Goal: Task Accomplishment & Management: Manage account settings

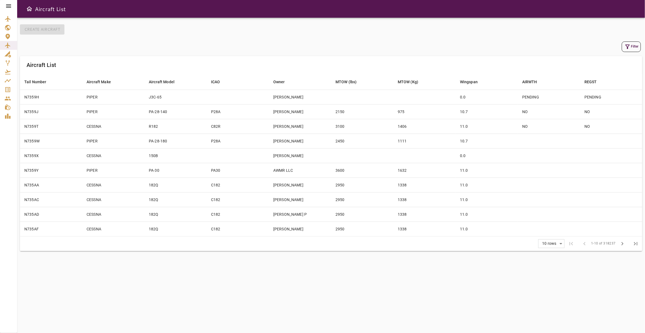
click at [9, 4] on icon at bounding box center [8, 6] width 7 height 7
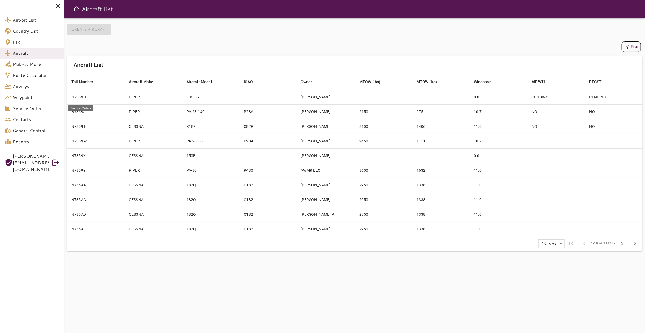
click at [47, 110] on span "Service Orders" at bounding box center [36, 108] width 47 height 7
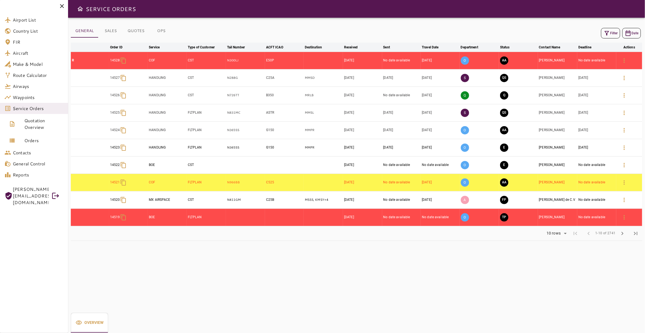
click at [606, 32] on button "Filter" at bounding box center [610, 33] width 19 height 11
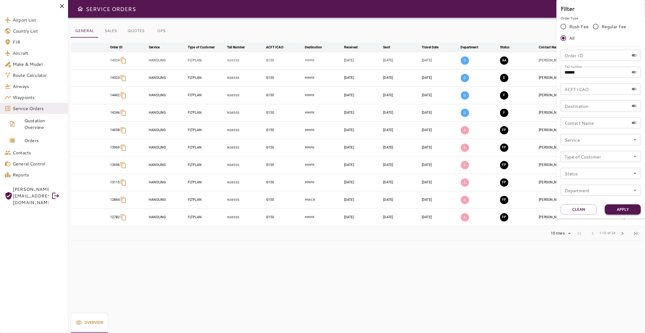
click at [638, 209] on button "Apply" at bounding box center [623, 209] width 36 height 10
click at [372, 258] on div at bounding box center [322, 166] width 645 height 333
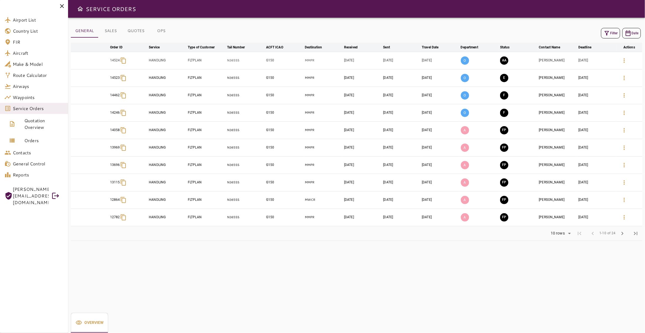
click at [501, 60] on button "AA" at bounding box center [504, 60] width 8 height 8
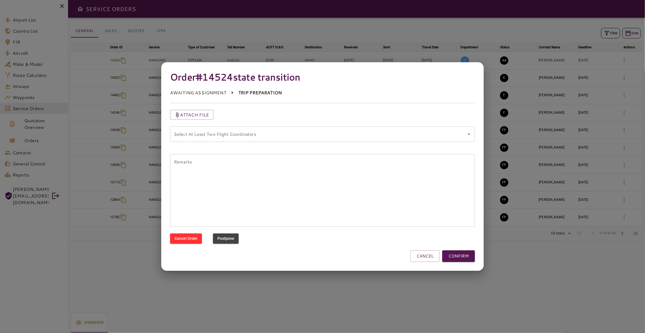
click at [471, 136] on icon "Open" at bounding box center [469, 134] width 7 height 7
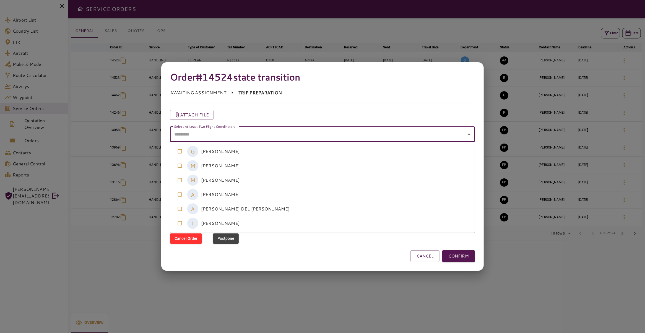
click at [237, 193] on coordinators-option-3 "A [PERSON_NAME]" at bounding box center [322, 194] width 305 height 14
click at [239, 208] on coordinators-option-4 "A [PERSON_NAME] DEL [PERSON_NAME]" at bounding box center [322, 209] width 305 height 14
click at [461, 257] on button "CONFIRM" at bounding box center [458, 256] width 33 height 12
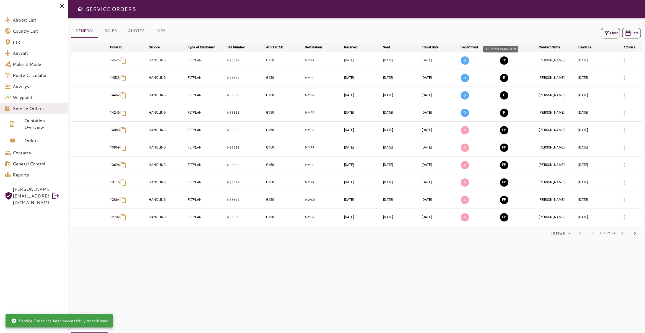
click at [502, 61] on button "TP" at bounding box center [504, 60] width 8 height 8
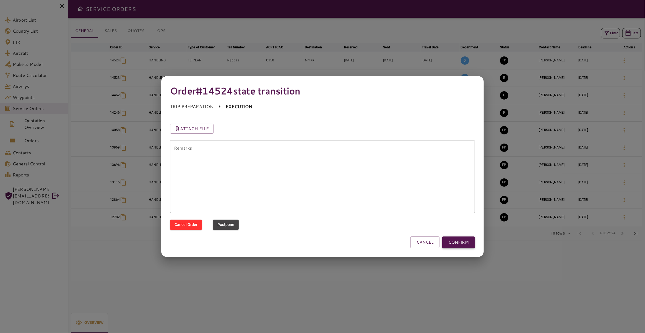
click at [469, 244] on button "CONFIRM" at bounding box center [458, 243] width 33 height 12
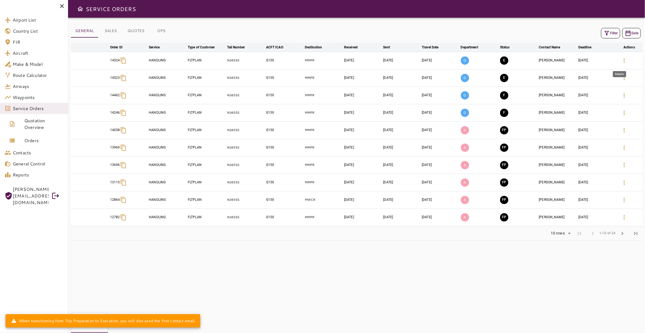
click at [621, 60] on icon "button" at bounding box center [624, 60] width 7 height 7
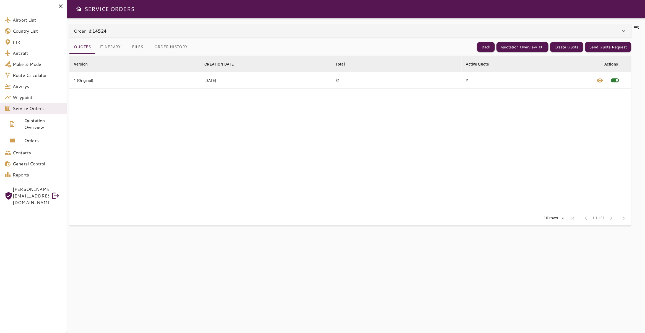
click at [635, 26] on icon at bounding box center [637, 27] width 5 height 3
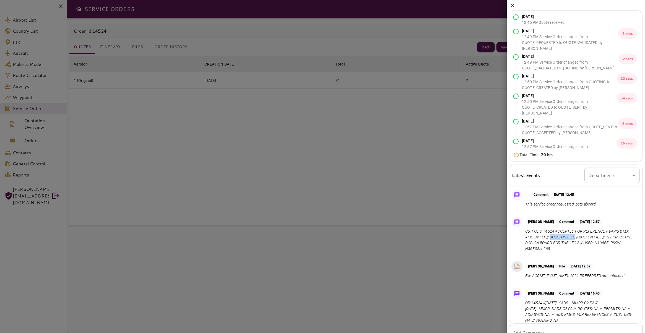
drag, startPoint x: 557, startPoint y: 238, endPoint x: 582, endPoint y: 238, distance: 24.6
click at [582, 238] on p "CS: FOLIO 14524 ACCEPTED FOR REFERENCE // eAPIS & MX APIS BY FLT // DOCS: ON FI…" at bounding box center [581, 240] width 112 height 23
click at [568, 239] on p "CS: FOLIO 14524 ACCEPTED FOR REFERENCE // eAPIS & MX APIS BY FLT // DOCS: ON FI…" at bounding box center [581, 240] width 112 height 23
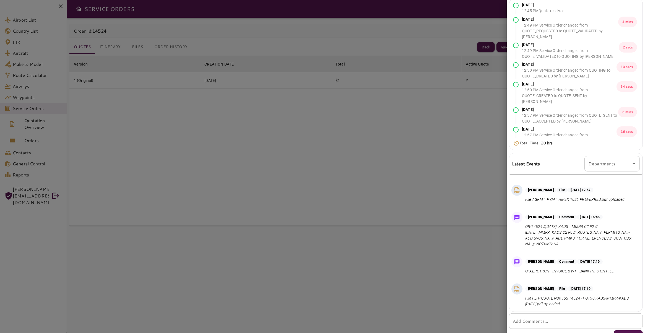
scroll to position [21, 0]
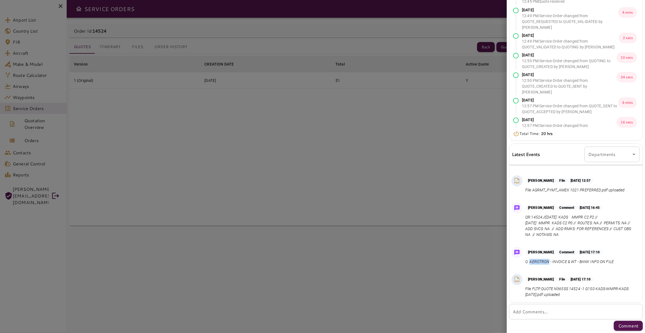
drag, startPoint x: 530, startPoint y: 261, endPoint x: 549, endPoint y: 261, distance: 18.8
click at [549, 261] on p "Q: AEROTRON - INVOICE & WT - BANK INFO ON FILE" at bounding box center [569, 262] width 89 height 6
click at [575, 263] on p "Q: AEROTRON - INVOICE & WT - BANK INFO ON FILE" at bounding box center [569, 262] width 89 height 6
click at [433, 112] on div at bounding box center [322, 166] width 645 height 333
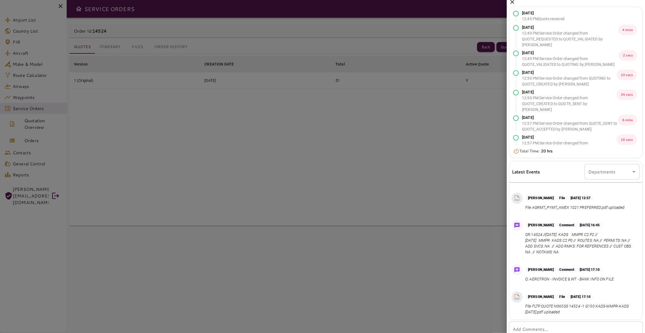
scroll to position [0, 0]
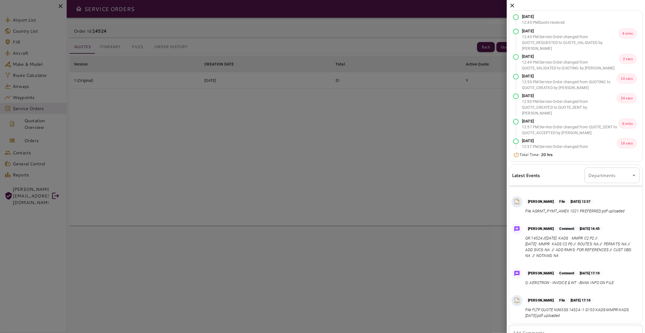
click at [512, 6] on icon at bounding box center [512, 5] width 7 height 7
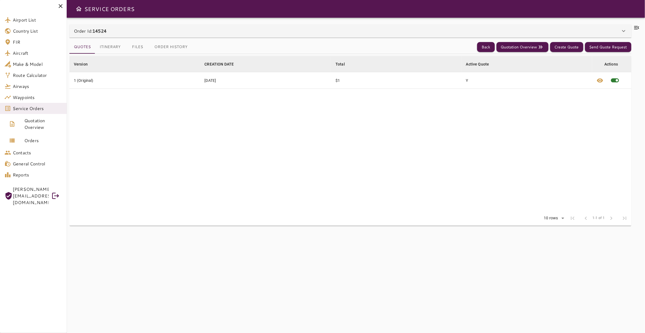
click at [107, 45] on button "Itinerary" at bounding box center [110, 46] width 30 height 13
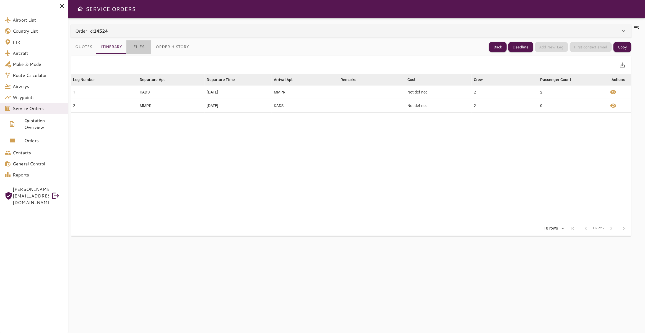
click at [138, 46] on button "Files" at bounding box center [138, 46] width 25 height 13
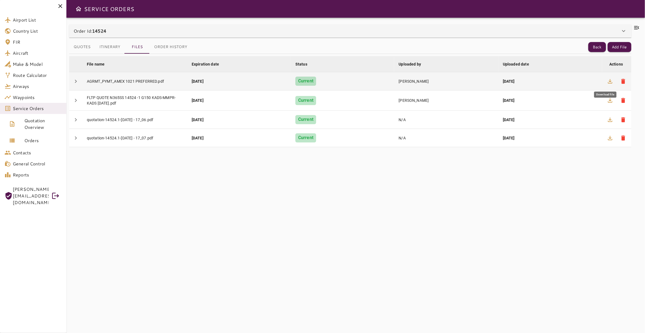
click at [607, 81] on icon "button" at bounding box center [610, 81] width 7 height 7
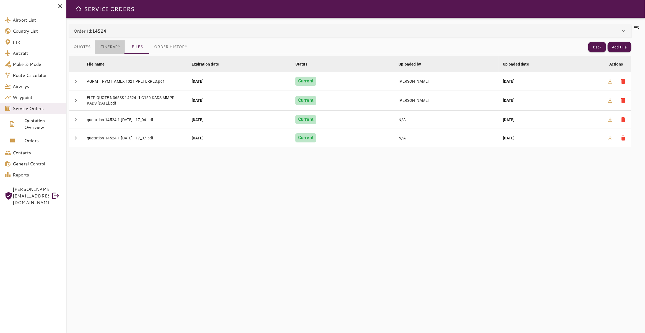
click at [102, 49] on button "Itinerary" at bounding box center [110, 46] width 30 height 13
